Goal: Task Accomplishment & Management: Manage account settings

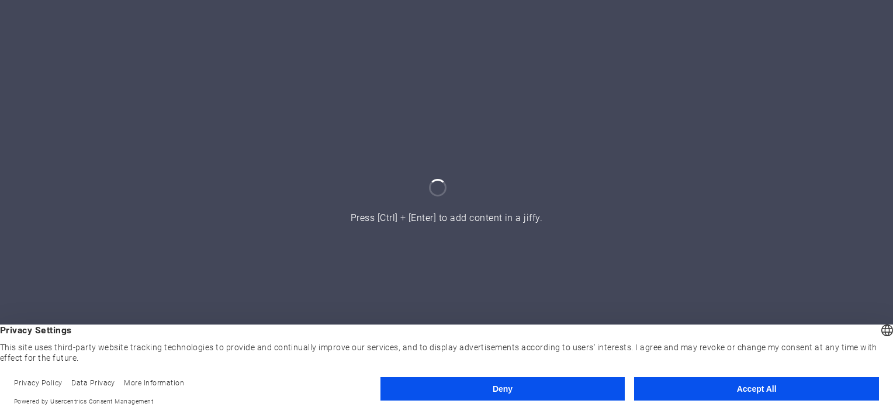
click at [747, 391] on button "Accept All" at bounding box center [756, 388] width 245 height 23
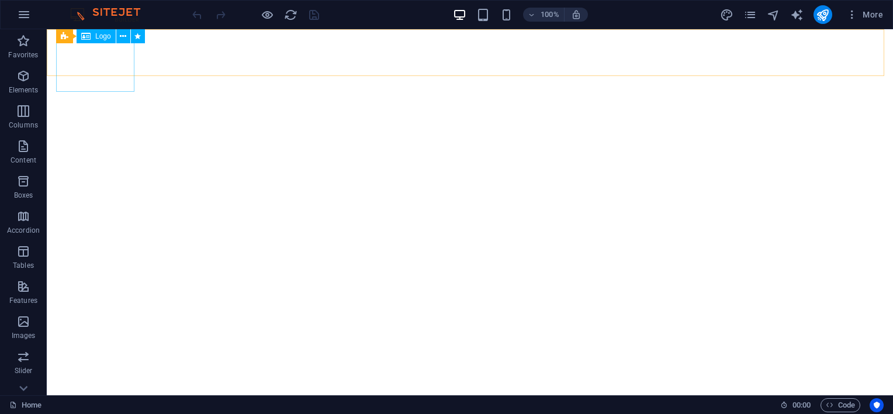
click at [109, 37] on span "Logo" at bounding box center [103, 36] width 16 height 7
click at [122, 36] on icon at bounding box center [123, 36] width 6 height 12
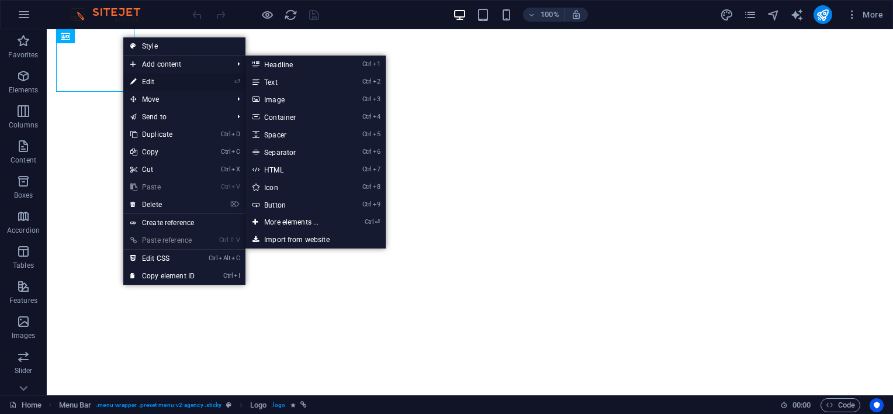
click at [150, 81] on link "⏎ Edit" at bounding box center [162, 82] width 78 height 18
select select "px"
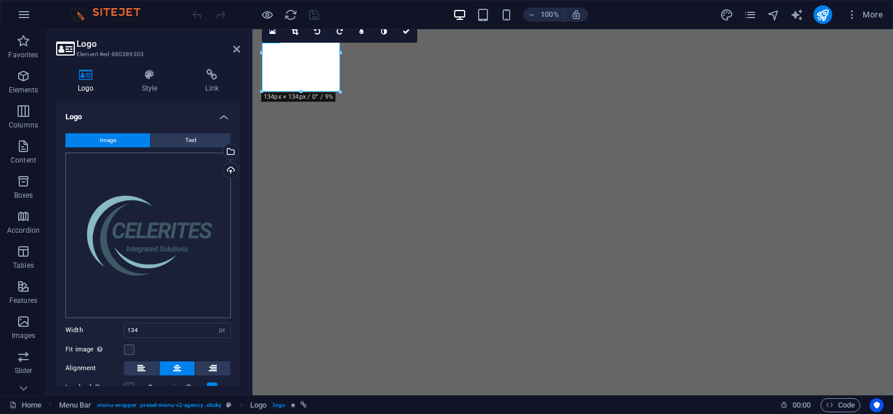
scroll to position [58, 0]
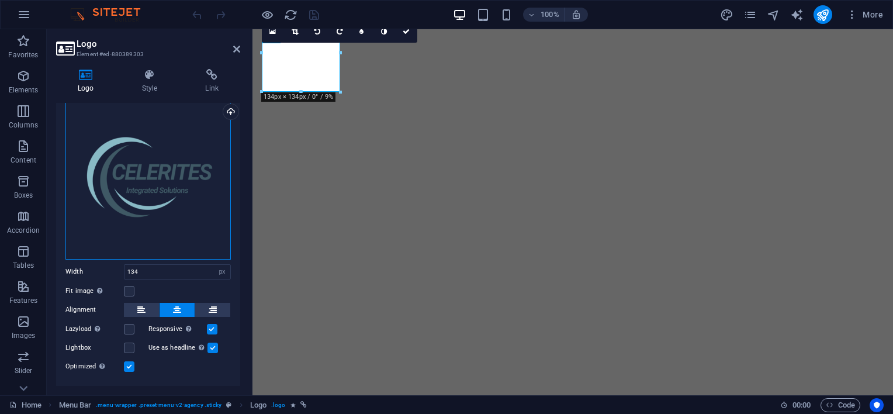
click at [139, 186] on div "Drag files here, click to choose files or select files from Files or our free s…" at bounding box center [147, 176] width 165 height 165
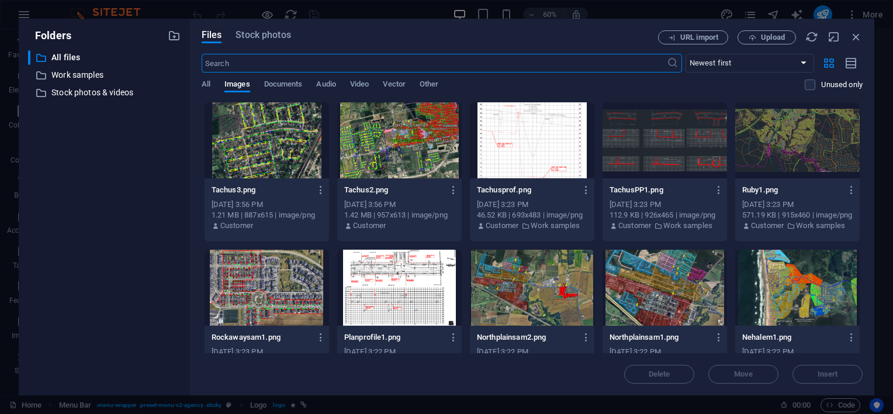
scroll to position [0, 0]
click at [779, 37] on span "Upload" at bounding box center [773, 37] width 24 height 7
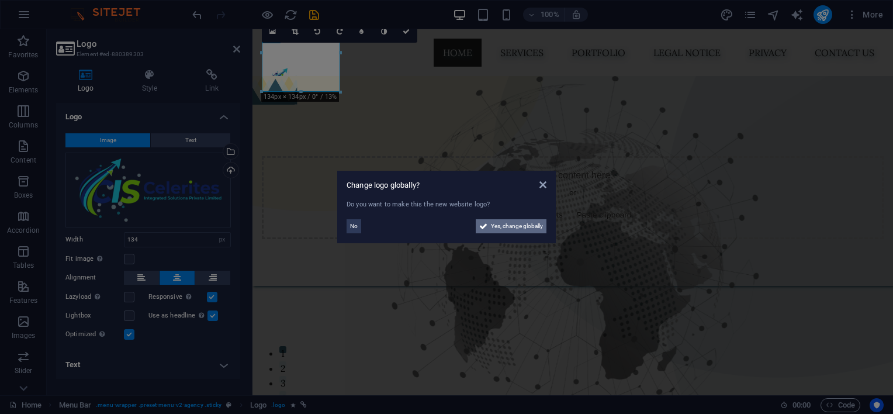
click at [501, 224] on span "Yes, change globally" at bounding box center [517, 226] width 52 height 14
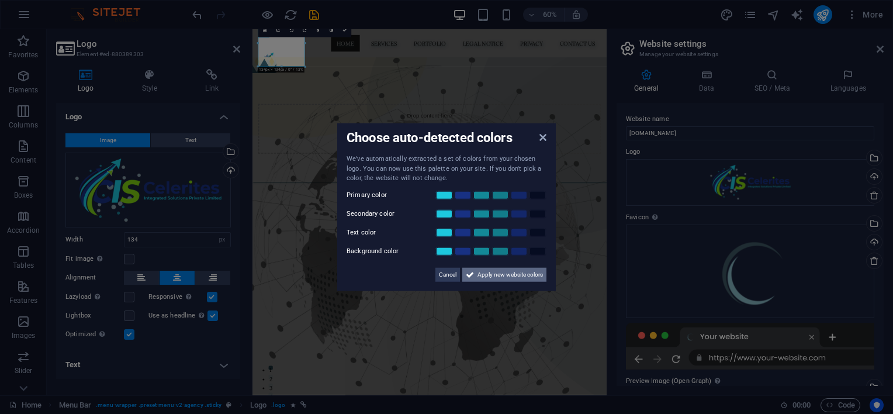
click at [498, 278] on span "Apply new website colors" at bounding box center [510, 274] width 65 height 14
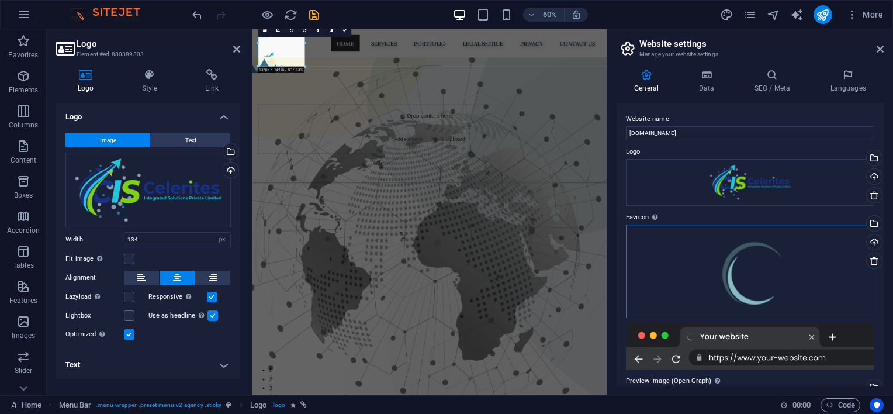
click at [747, 280] on div "Drag files here, click to choose files or select files from Files or our free s…" at bounding box center [750, 272] width 248 height 94
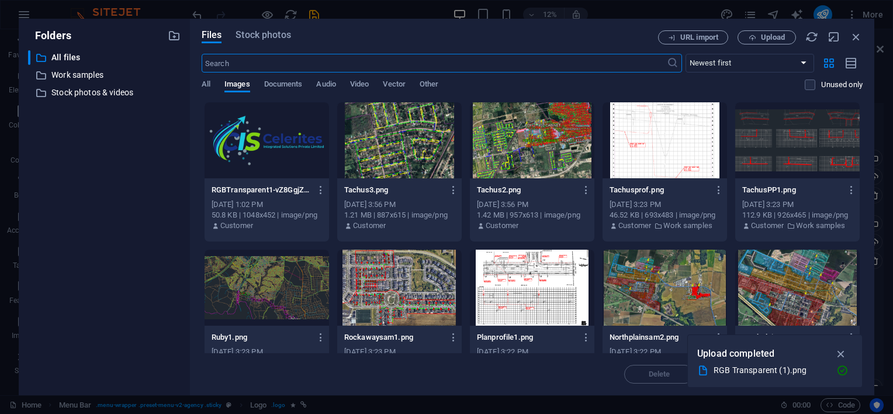
click at [874, 257] on div "Files Stock photos URL import Upload ​ Newest first Oldest first Name (A-Z) Nam…" at bounding box center [532, 207] width 685 height 377
click at [849, 36] on div "URL import Upload" at bounding box center [760, 37] width 205 height 14
click at [858, 37] on icon "button" at bounding box center [856, 36] width 13 height 13
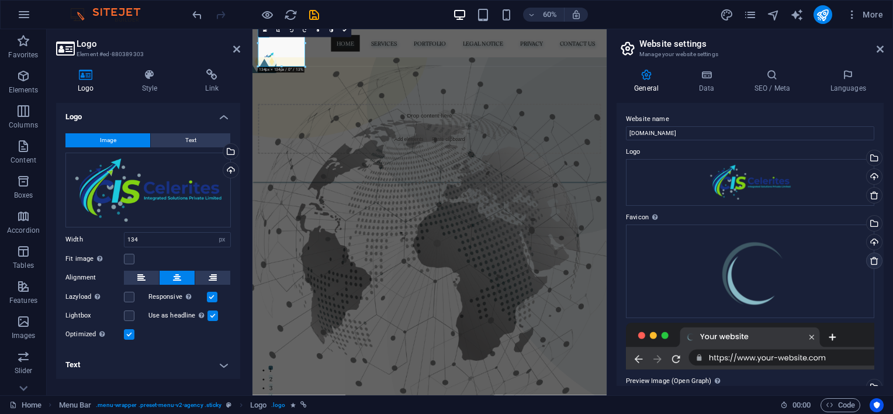
click at [870, 261] on icon at bounding box center [874, 260] width 9 height 9
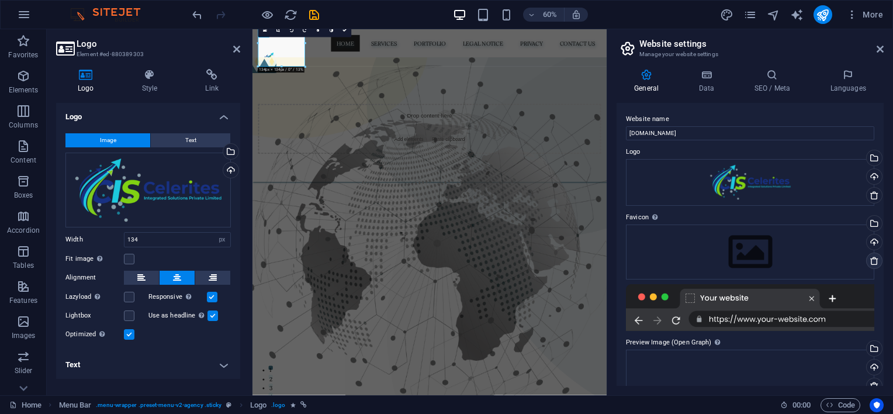
click at [872, 260] on icon at bounding box center [874, 260] width 9 height 9
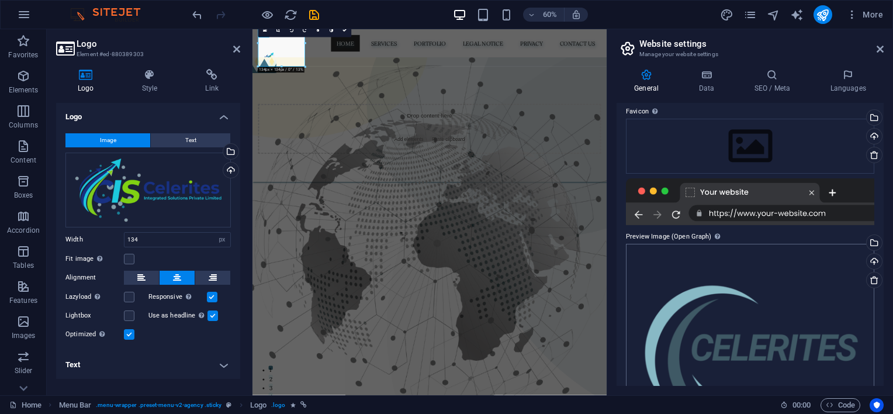
scroll to position [206, 0]
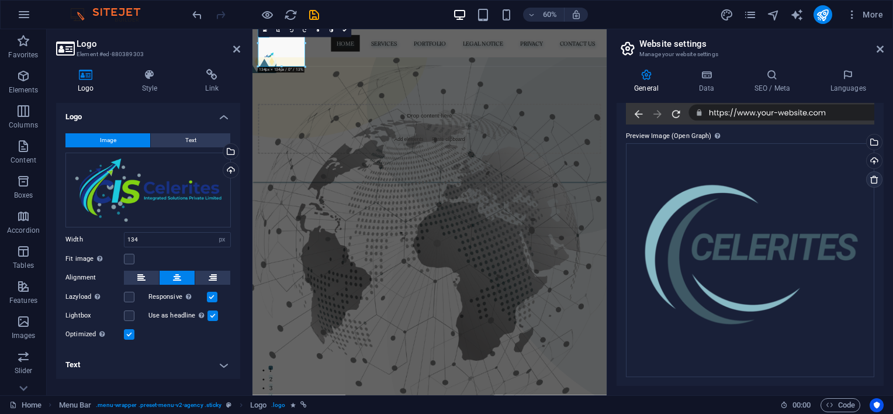
click at [872, 184] on link at bounding box center [874, 179] width 16 height 16
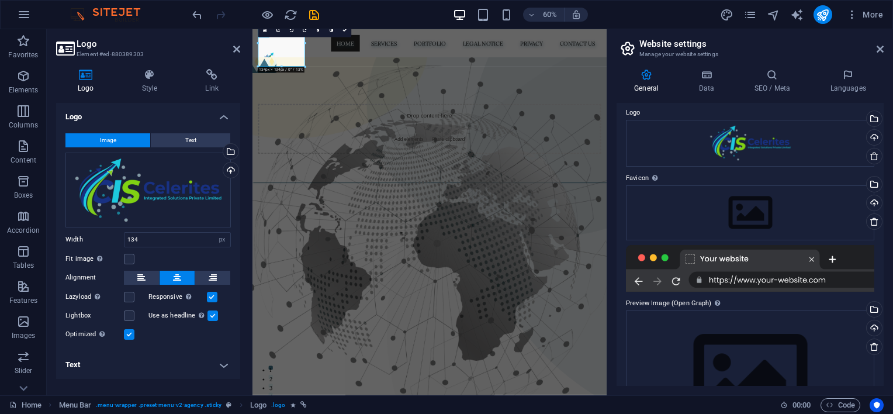
scroll to position [0, 0]
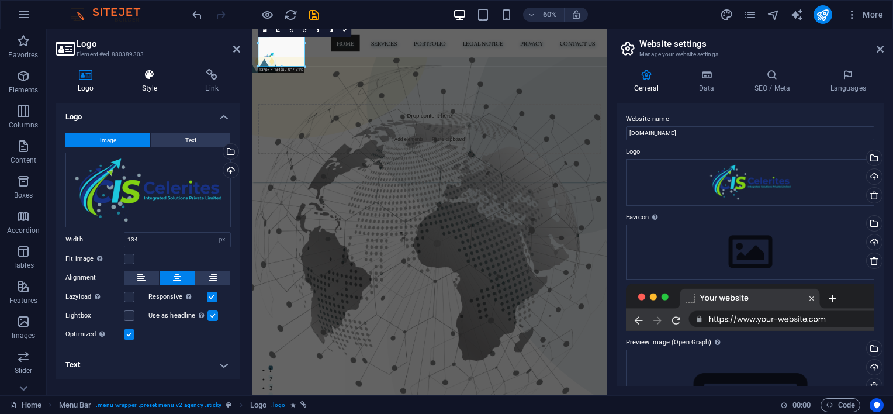
click at [146, 88] on h4 "Style" at bounding box center [152, 81] width 64 height 25
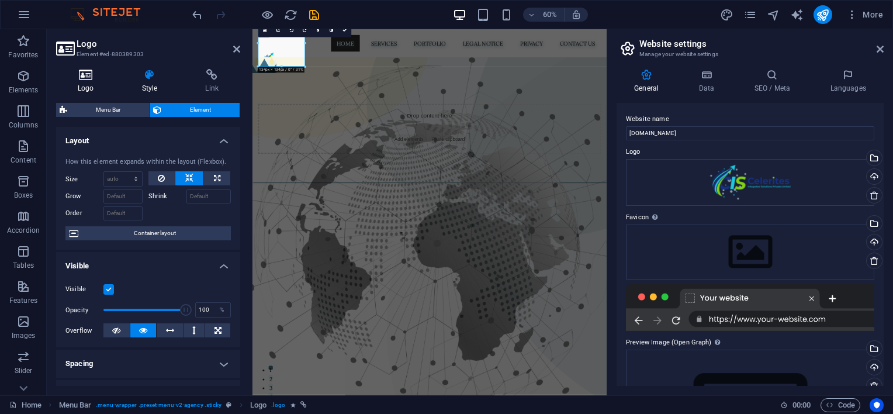
click at [107, 81] on h4 "Logo" at bounding box center [88, 81] width 64 height 25
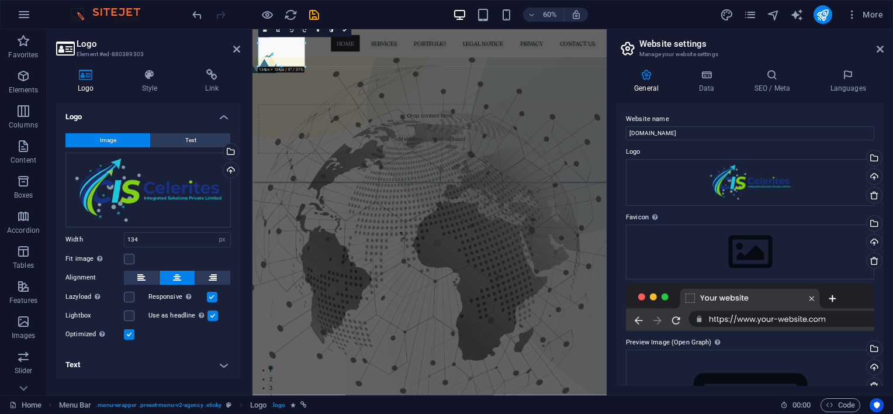
click at [224, 372] on h4 "Text" at bounding box center [148, 365] width 184 height 28
click at [220, 370] on h4 "Text" at bounding box center [148, 361] width 184 height 21
click at [875, 172] on div "Upload" at bounding box center [874, 178] width 18 height 18
click at [706, 84] on h4 "Data" at bounding box center [709, 81] width 56 height 25
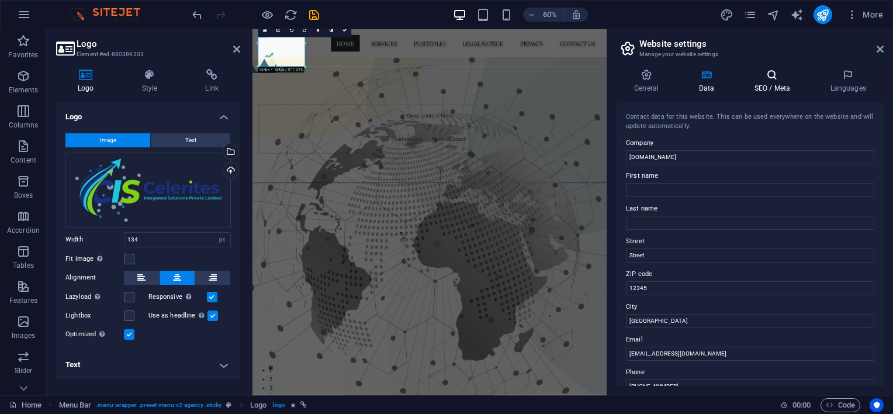
click at [772, 81] on h4 "SEO / Meta" at bounding box center [775, 81] width 76 height 25
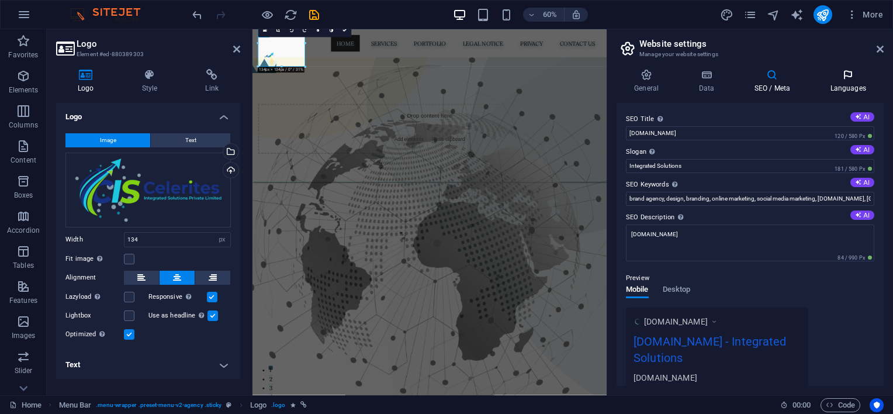
click at [825, 78] on icon at bounding box center [848, 75] width 71 height 12
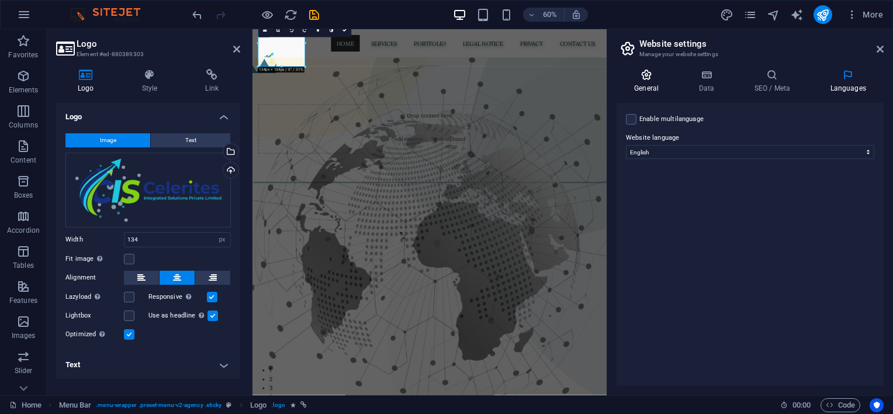
click at [650, 81] on h4 "General" at bounding box center [649, 81] width 64 height 25
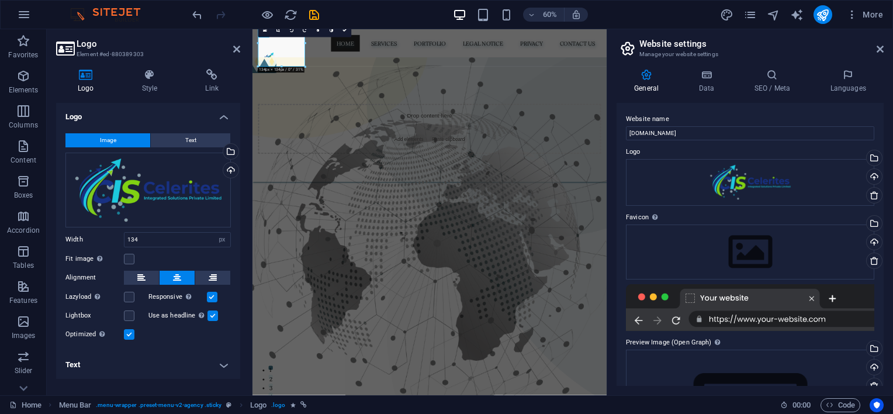
click at [875, 47] on h2 "Website settings" at bounding box center [762, 44] width 244 height 11
drag, startPoint x: 348, startPoint y: 30, endPoint x: 315, endPoint y: 1, distance: 44.3
click at [348, 30] on link at bounding box center [344, 30] width 13 height 13
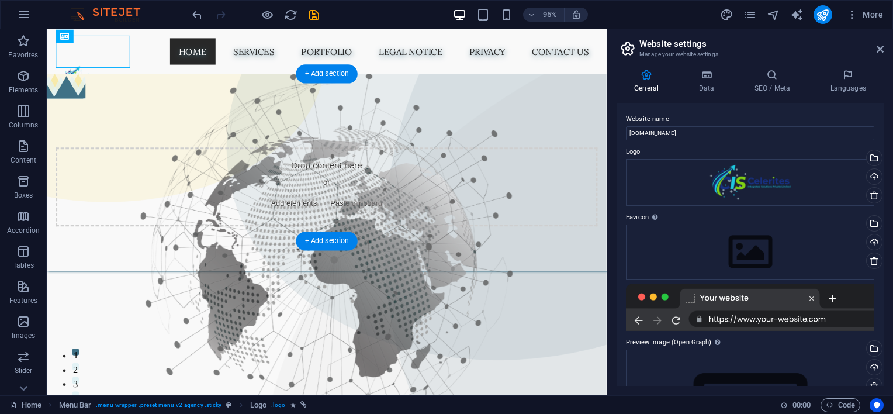
click at [175, 115] on figure at bounding box center [341, 268] width 589 height 385
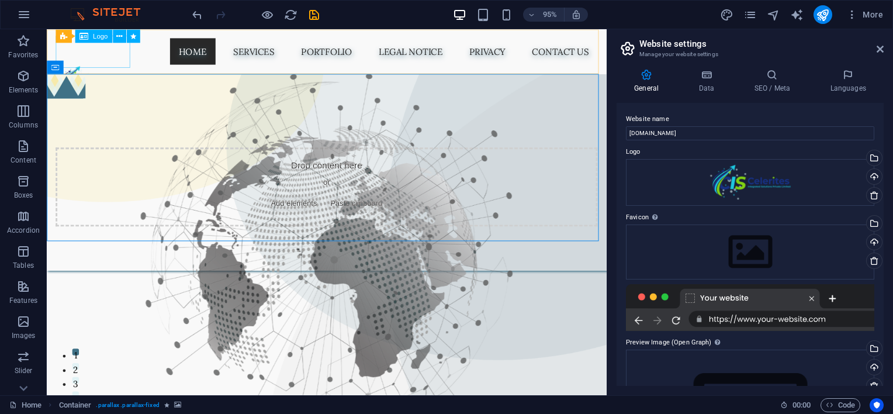
click at [103, 67] on div at bounding box center [95, 84] width 78 height 34
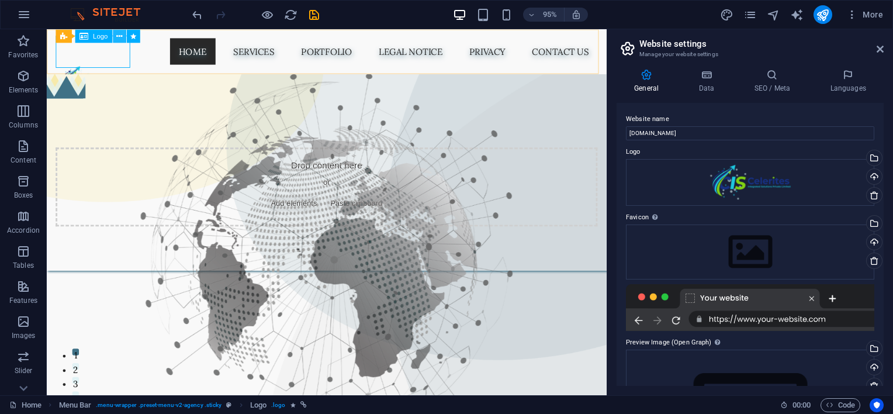
click at [118, 37] on icon at bounding box center [119, 36] width 6 height 12
click at [557, 357] on div at bounding box center [341, 253] width 589 height 385
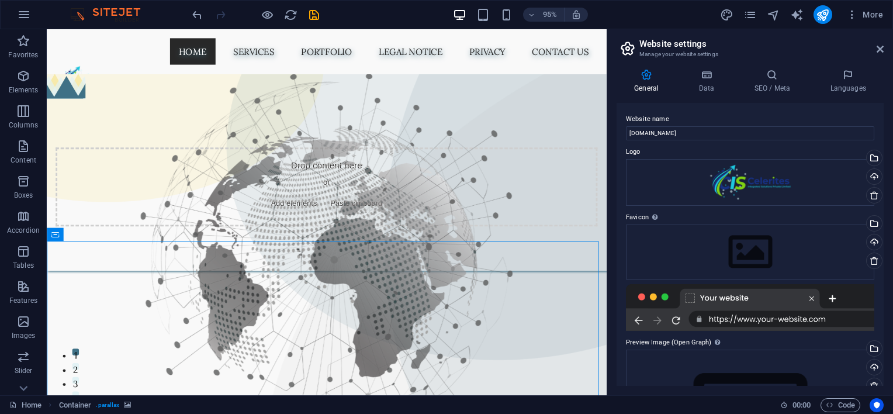
click at [884, 48] on aside "Website settings Manage your website settings General Data SEO / Meta Languages…" at bounding box center [750, 212] width 286 height 366
click at [879, 49] on icon at bounding box center [880, 48] width 7 height 9
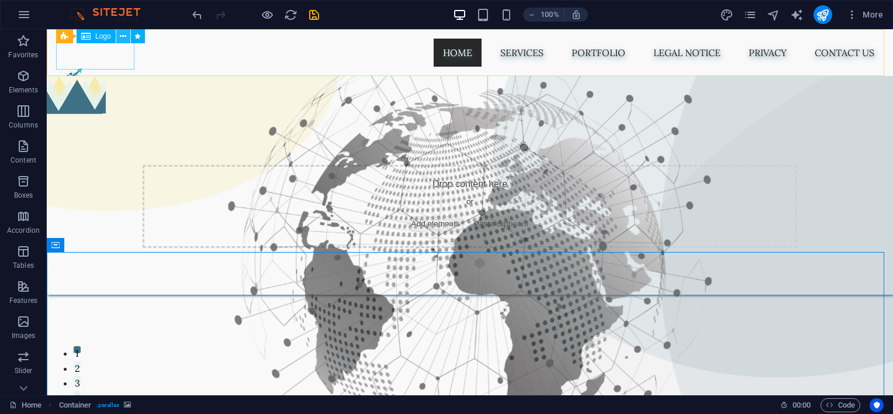
click at [120, 41] on icon at bounding box center [123, 36] width 6 height 12
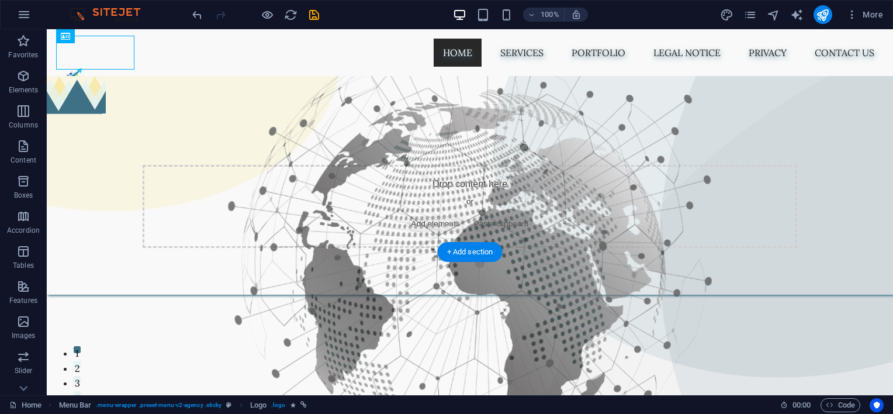
click at [737, 317] on div at bounding box center [470, 255] width 847 height 366
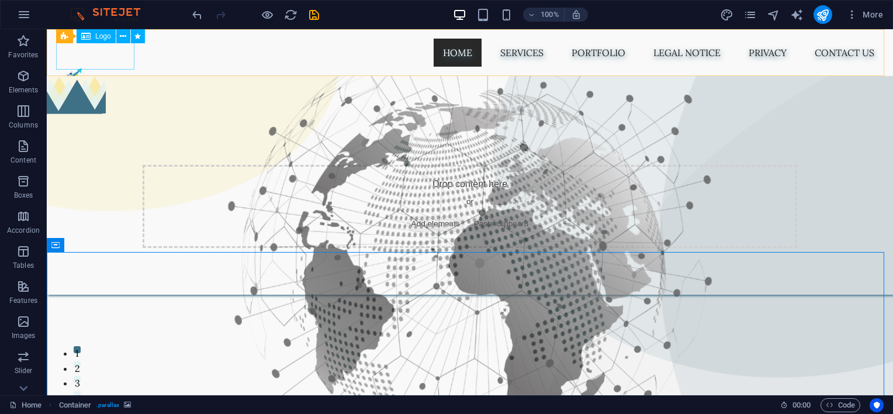
click at [115, 67] on div at bounding box center [95, 84] width 78 height 34
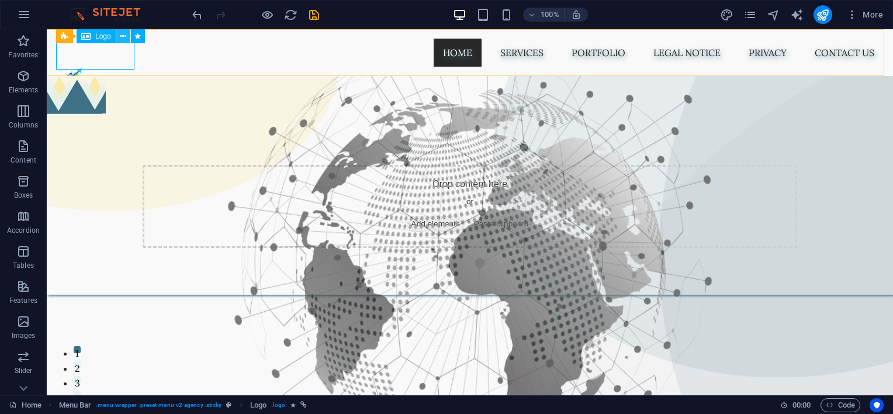
click at [124, 35] on icon at bounding box center [123, 36] width 6 height 12
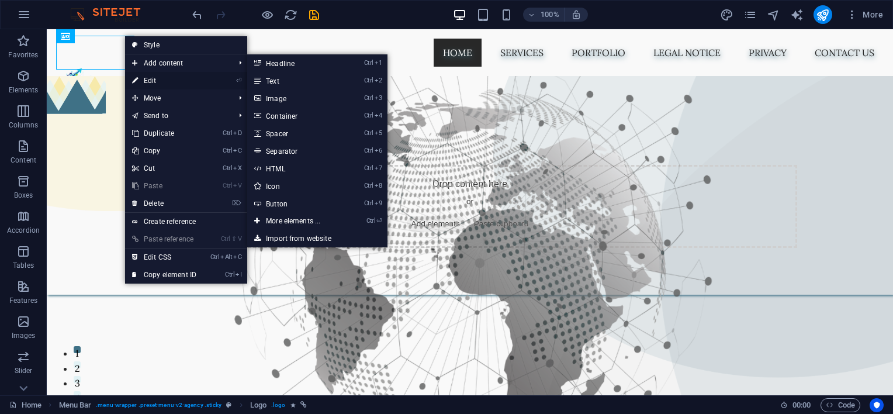
click at [143, 75] on link "⏎ Edit" at bounding box center [164, 81] width 78 height 18
select select "px"
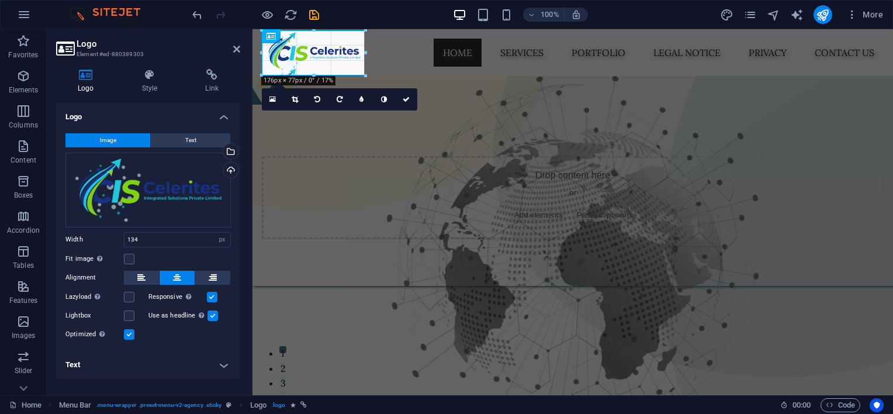
drag, startPoint x: 339, startPoint y: 68, endPoint x: 363, endPoint y: 79, distance: 26.4
type input "177"
click at [826, 16] on icon "publish" at bounding box center [822, 14] width 13 height 13
checkbox input "false"
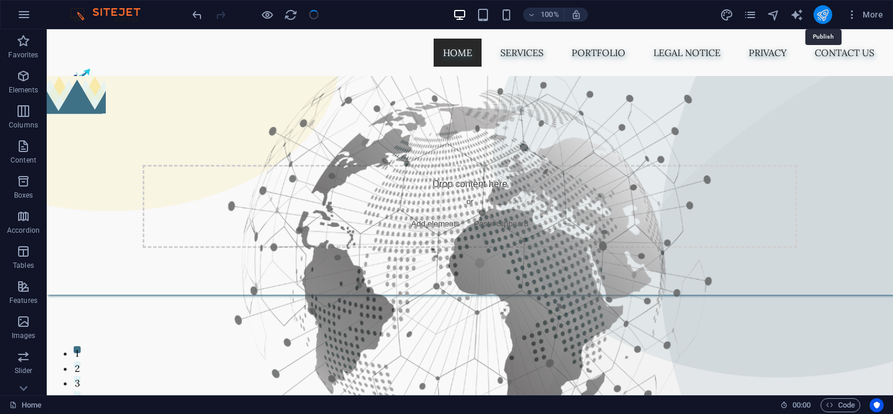
click at [823, 16] on icon "publish" at bounding box center [822, 14] width 13 height 13
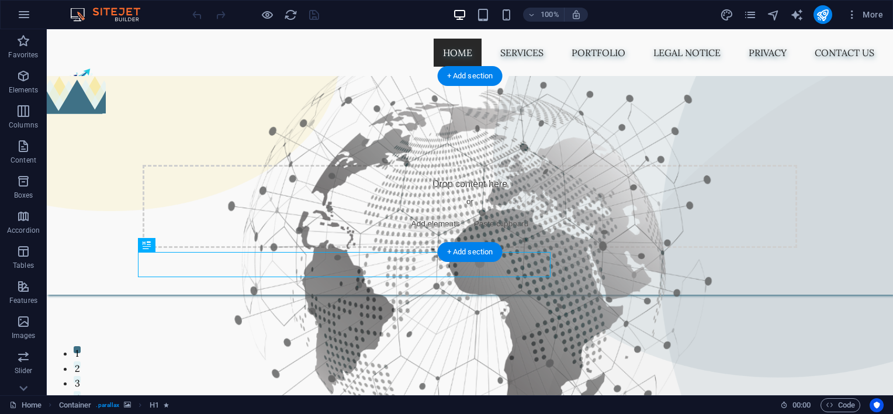
click at [552, 229] on figure at bounding box center [470, 259] width 847 height 366
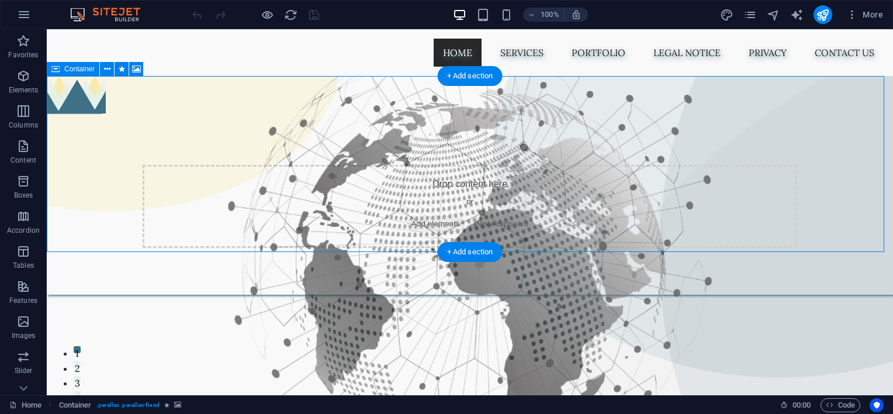
click at [500, 165] on div "Drop content here or Add elements Paste clipboard" at bounding box center [470, 206] width 655 height 83
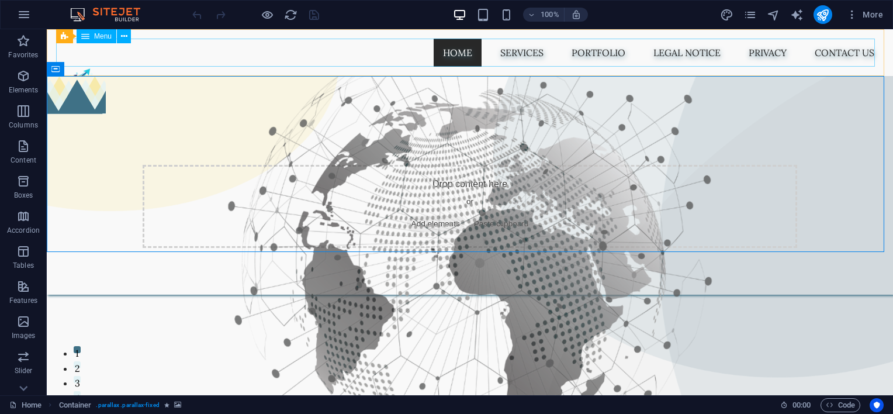
click at [453, 57] on nav "Home Services Portfolio Legal Notice Privacy Contact us" at bounding box center [470, 53] width 828 height 28
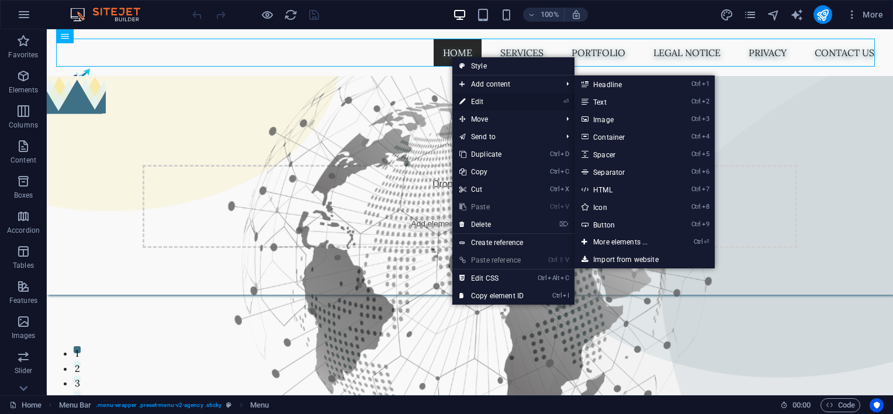
click at [482, 99] on link "⏎ Edit" at bounding box center [492, 102] width 78 height 18
select select
select select "1"
select select
select select "2"
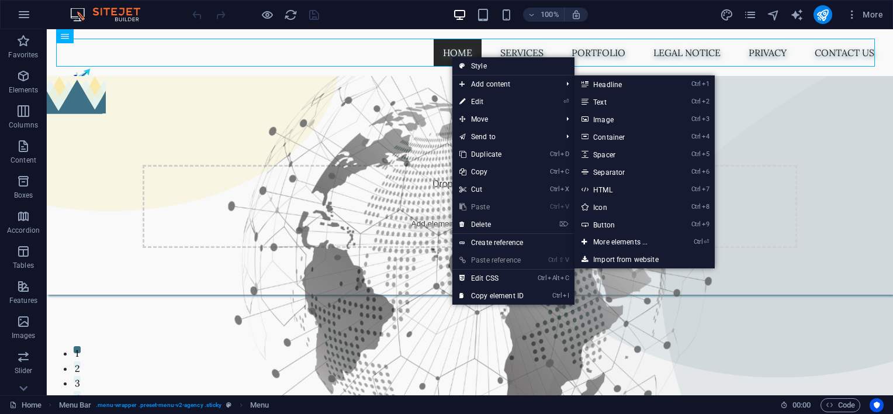
select select
select select "3"
select select
select select "4"
select select
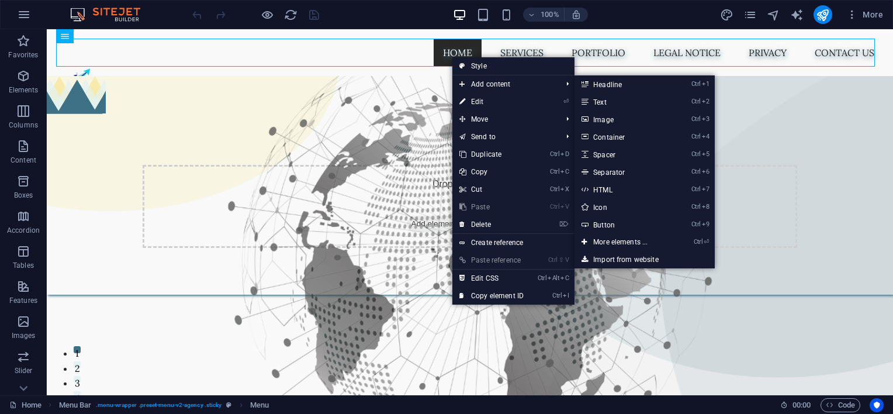
select select "5"
select select
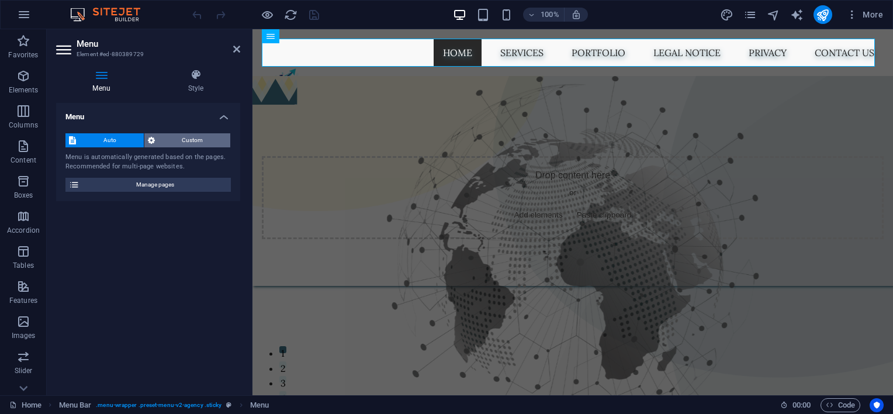
click at [188, 137] on span "Custom" at bounding box center [192, 140] width 69 height 14
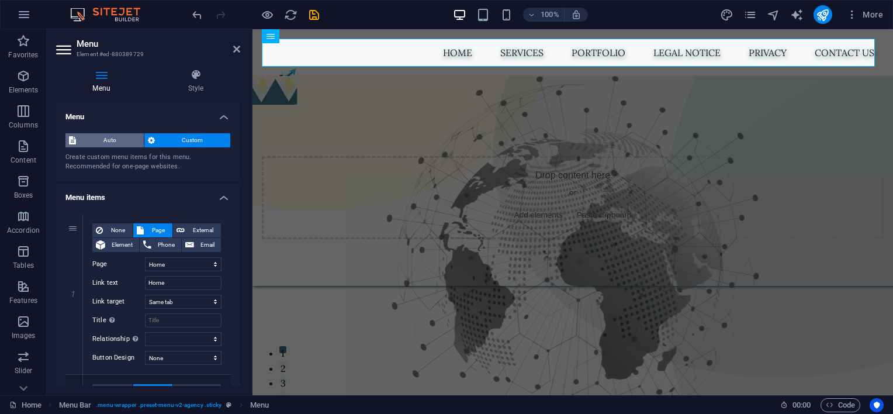
click at [119, 142] on span "Auto" at bounding box center [110, 140] width 61 height 14
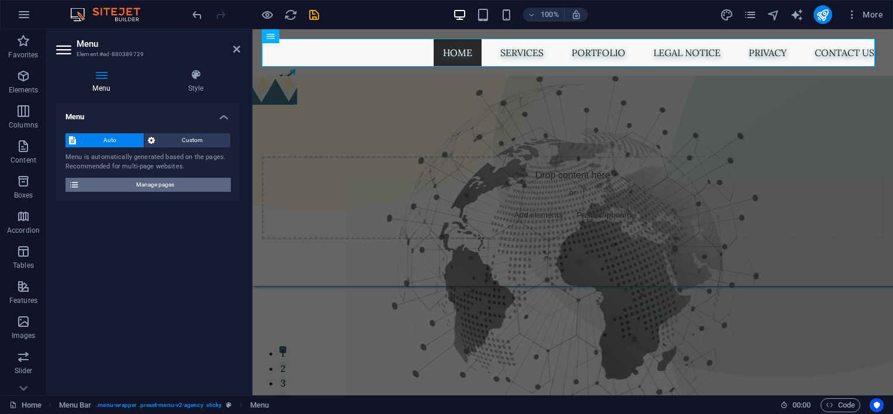
click at [129, 182] on span "Manage pages" at bounding box center [155, 185] width 144 height 14
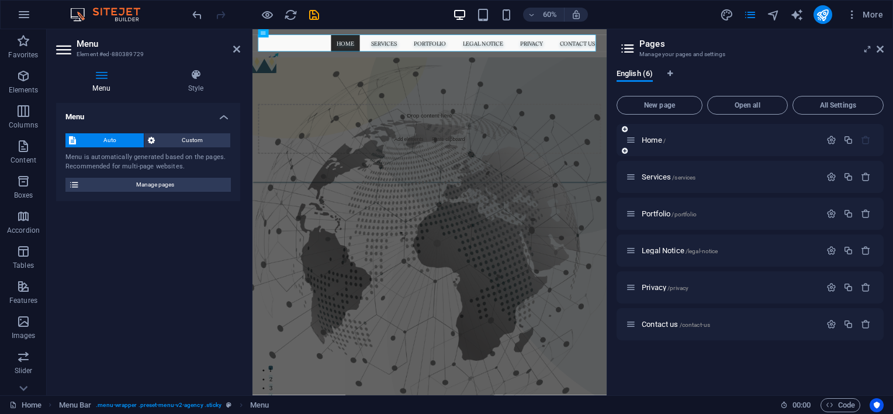
click at [627, 144] on icon at bounding box center [631, 140] width 10 height 10
click at [626, 150] on icon at bounding box center [625, 150] width 6 height 7
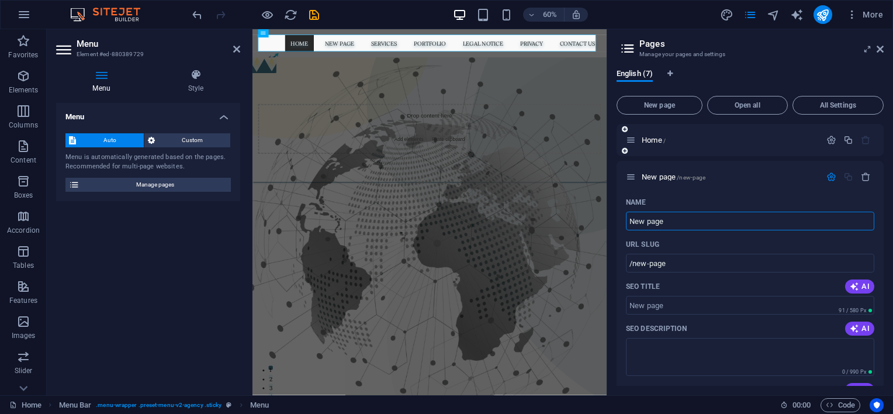
click at [626, 150] on icon at bounding box center [625, 150] width 6 height 7
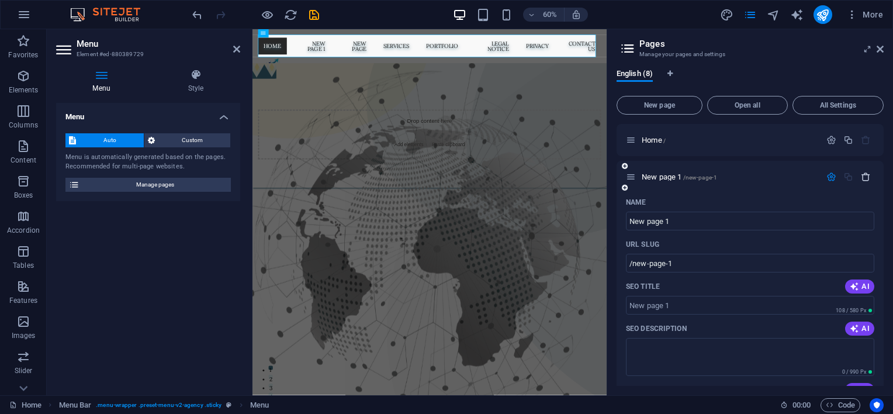
click at [862, 180] on icon "button" at bounding box center [866, 177] width 10 height 10
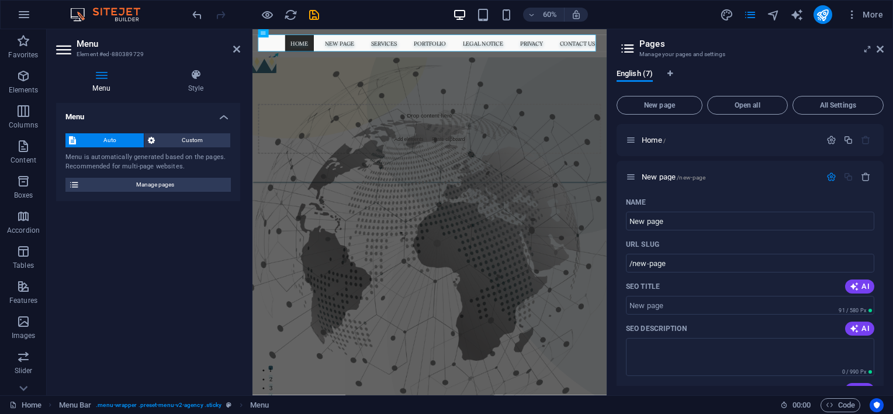
click at [862, 180] on icon "button" at bounding box center [866, 177] width 10 height 10
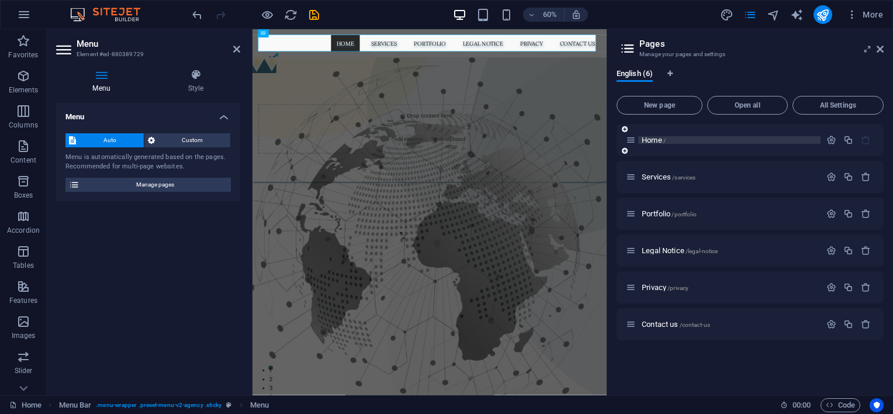
click at [744, 140] on p "Home /" at bounding box center [729, 140] width 175 height 8
click at [737, 175] on p "Services /services" at bounding box center [729, 177] width 175 height 8
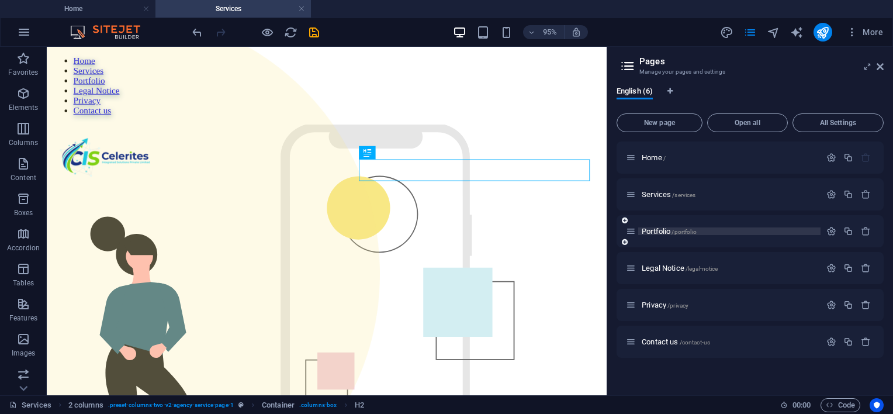
click at [699, 229] on p "Portfolio /portfolio" at bounding box center [729, 231] width 175 height 8
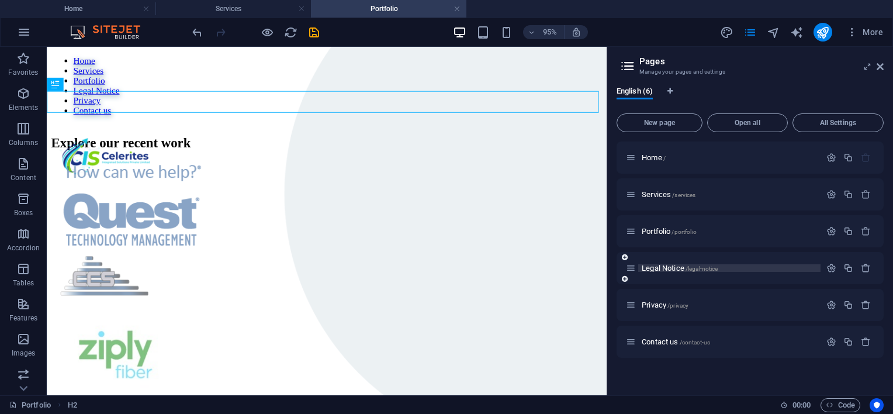
click at [681, 264] on span "Legal Notice /legal-notice" at bounding box center [680, 268] width 76 height 9
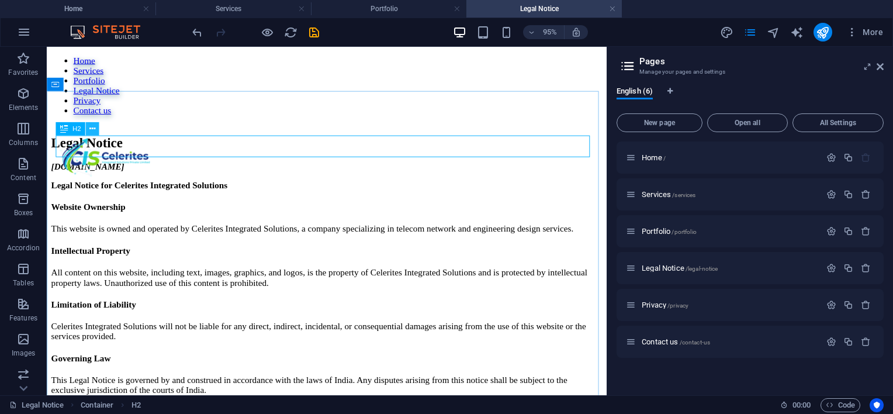
click at [94, 131] on icon at bounding box center [92, 129] width 6 height 12
click at [668, 306] on span "/privacy" at bounding box center [678, 305] width 21 height 6
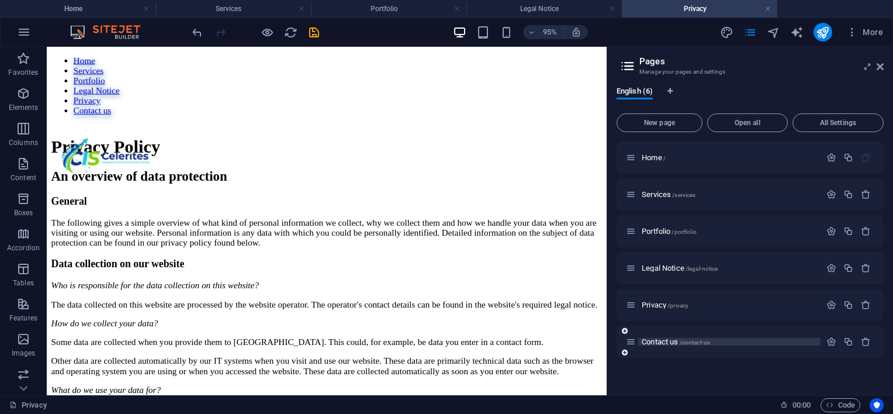
click at [680, 344] on span "Contact us /contact-us" at bounding box center [676, 341] width 68 height 9
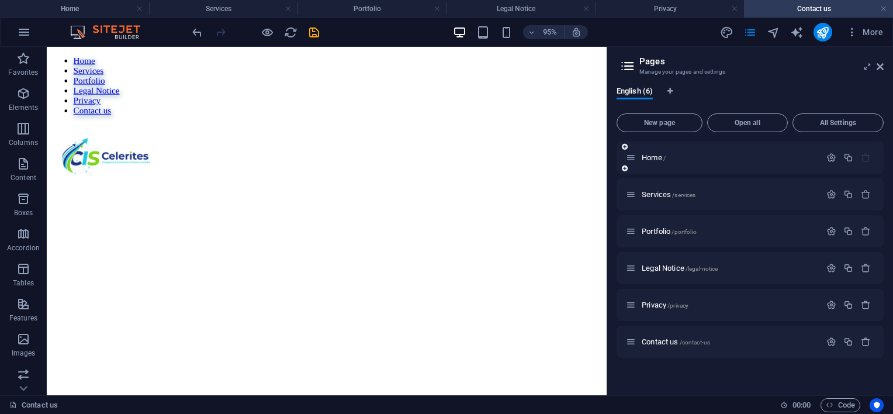
click at [830, 164] on div at bounding box center [848, 157] width 51 height 13
click at [830, 159] on icon "button" at bounding box center [832, 158] width 10 height 10
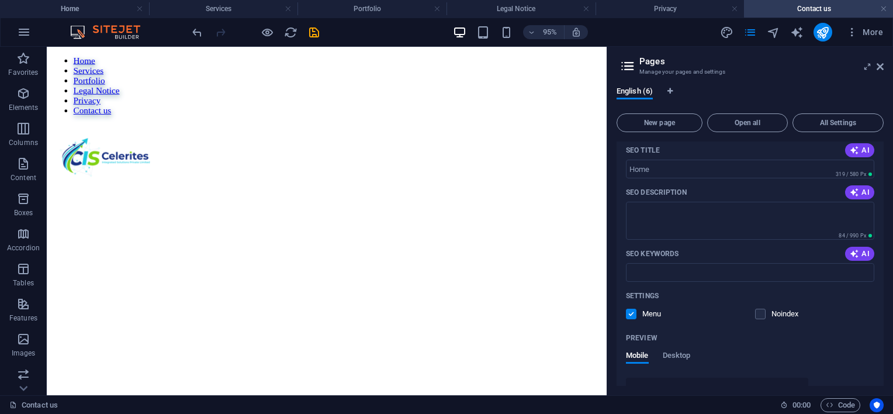
scroll to position [58, 0]
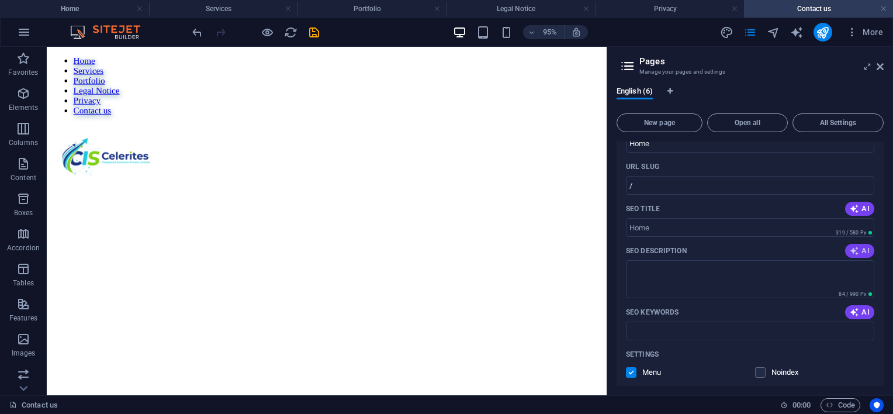
click at [867, 252] on span "AI" at bounding box center [860, 250] width 20 height 9
type textarea "Discover top-tier telecom design and engineering services at Celerites Integrat…"
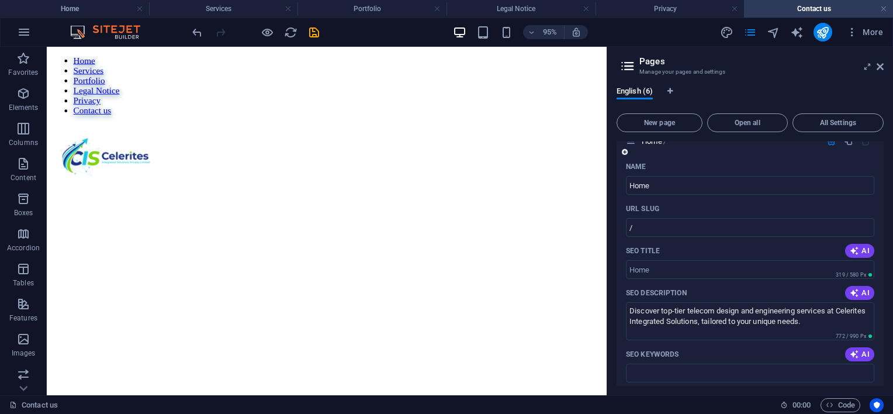
scroll to position [0, 0]
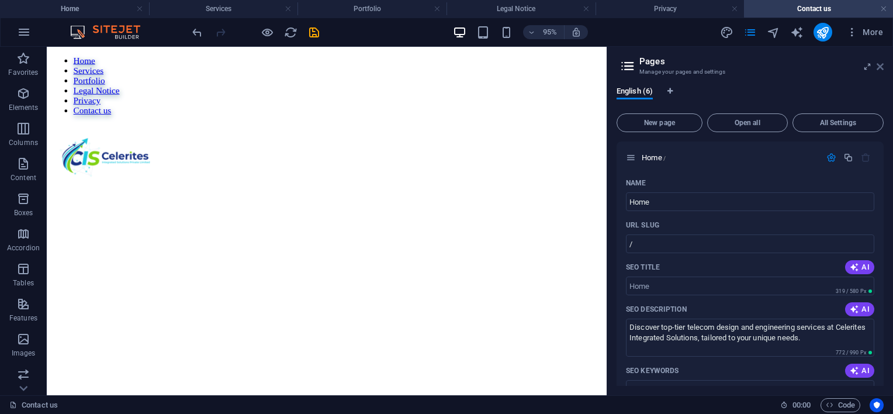
click at [882, 66] on icon at bounding box center [880, 66] width 7 height 9
